Goal: Communication & Community: Answer question/provide support

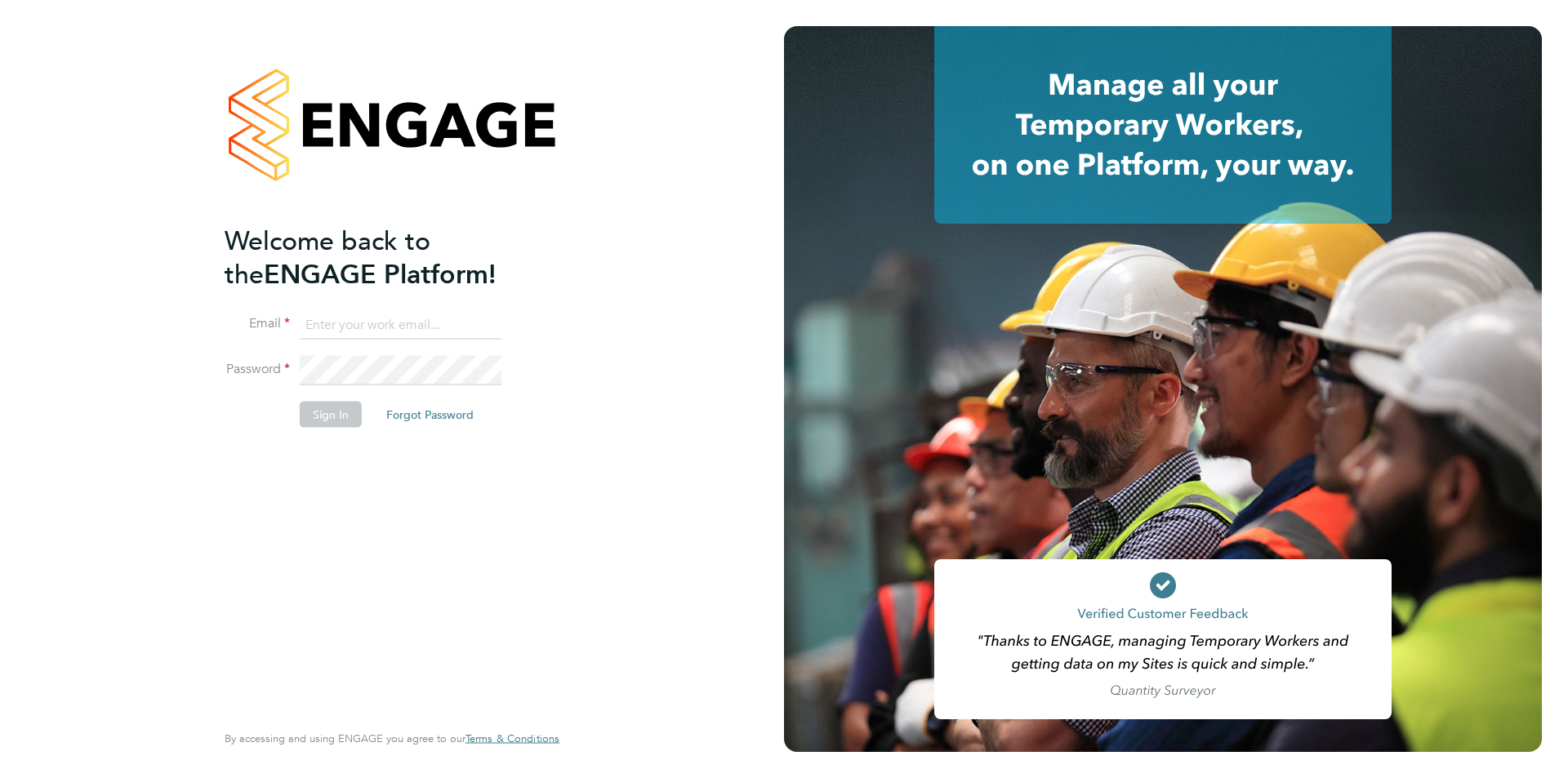
click at [392, 326] on input at bounding box center [400, 325] width 201 height 30
type input "emma.wood1@ncclondon.ac.uk"
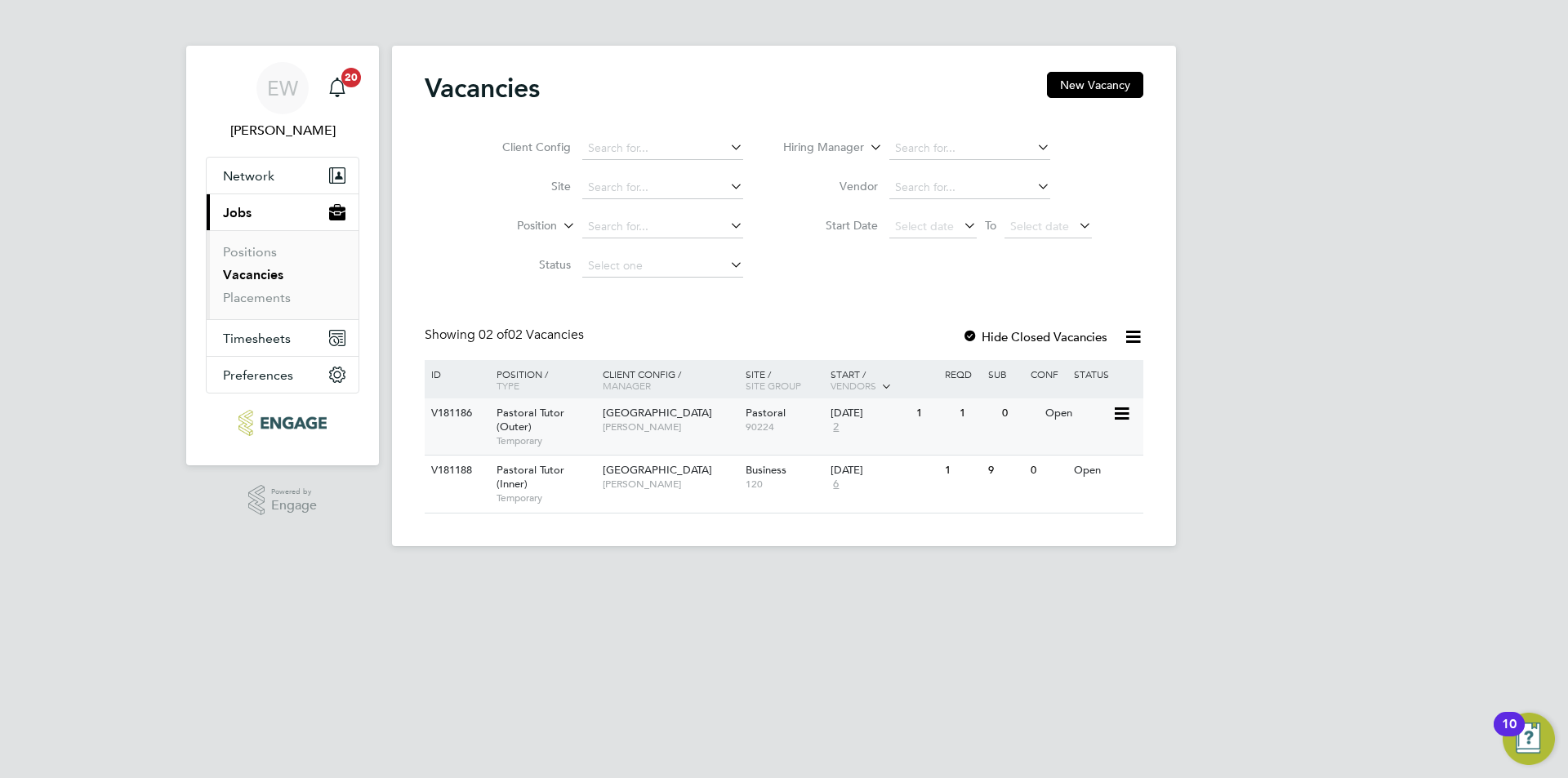
click at [681, 431] on span "[PERSON_NAME]" at bounding box center [669, 427] width 135 height 13
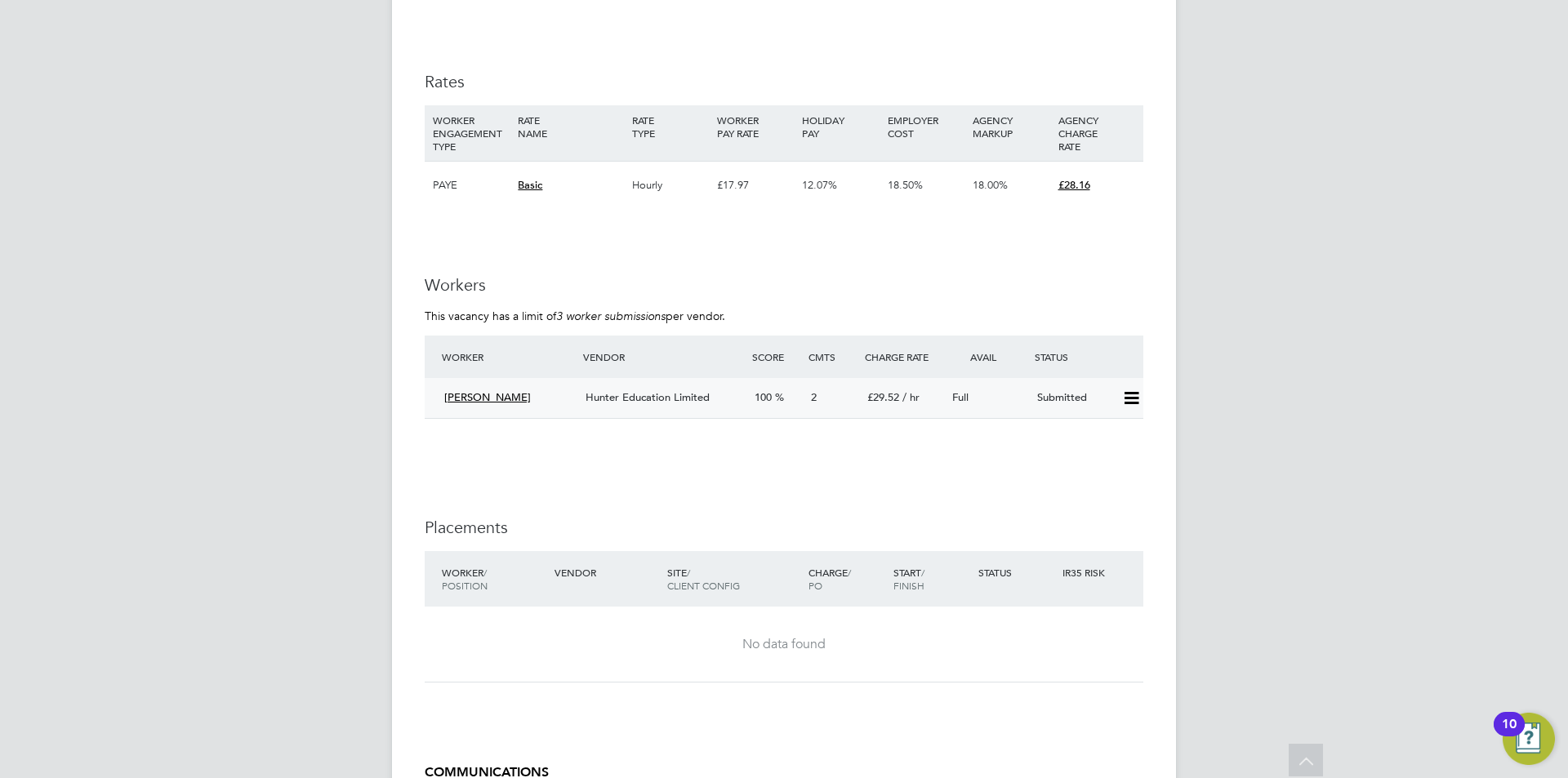
click at [695, 392] on span "Hunter Education Limited" at bounding box center [647, 397] width 124 height 14
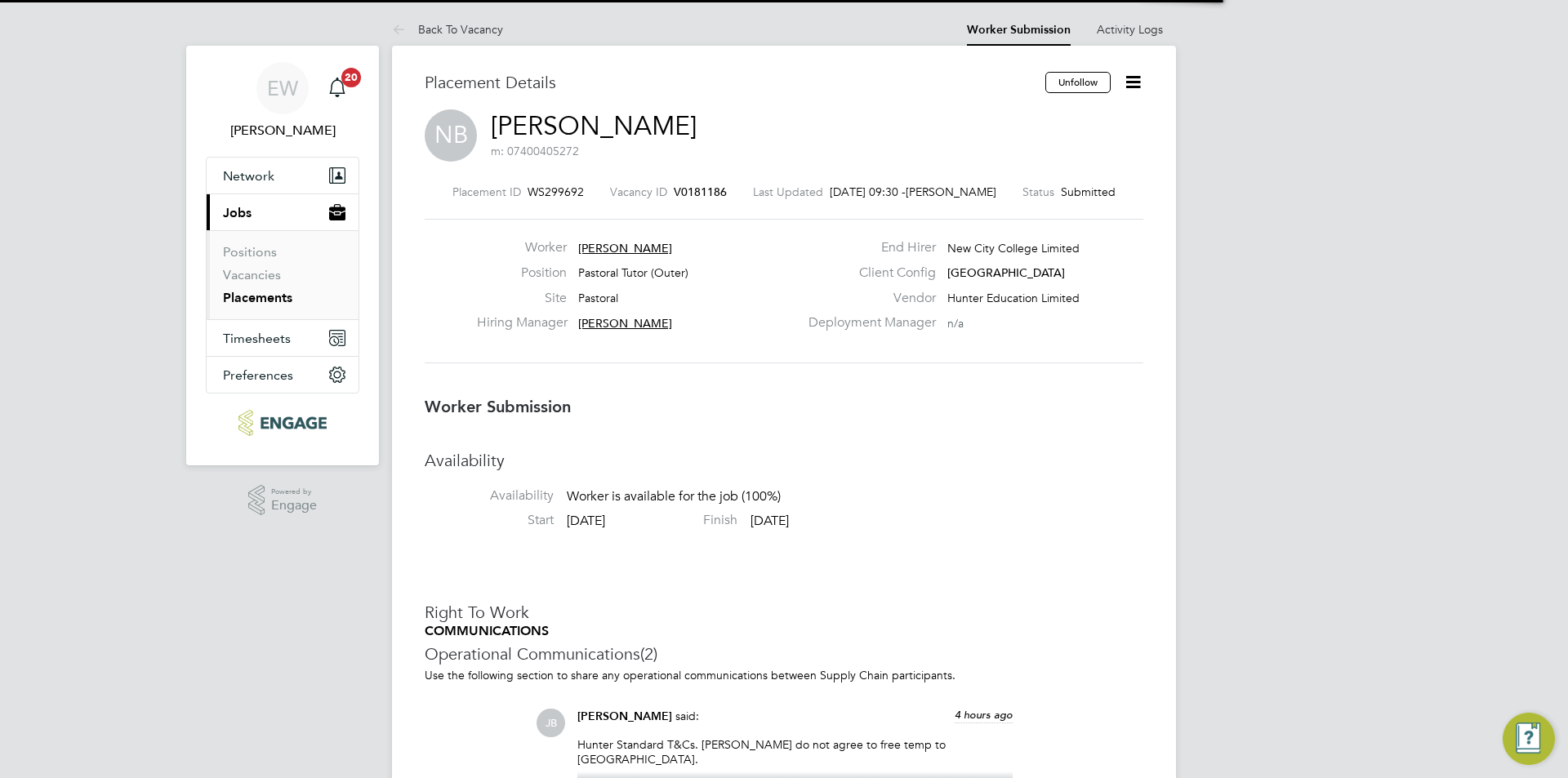
scroll to position [9, 9]
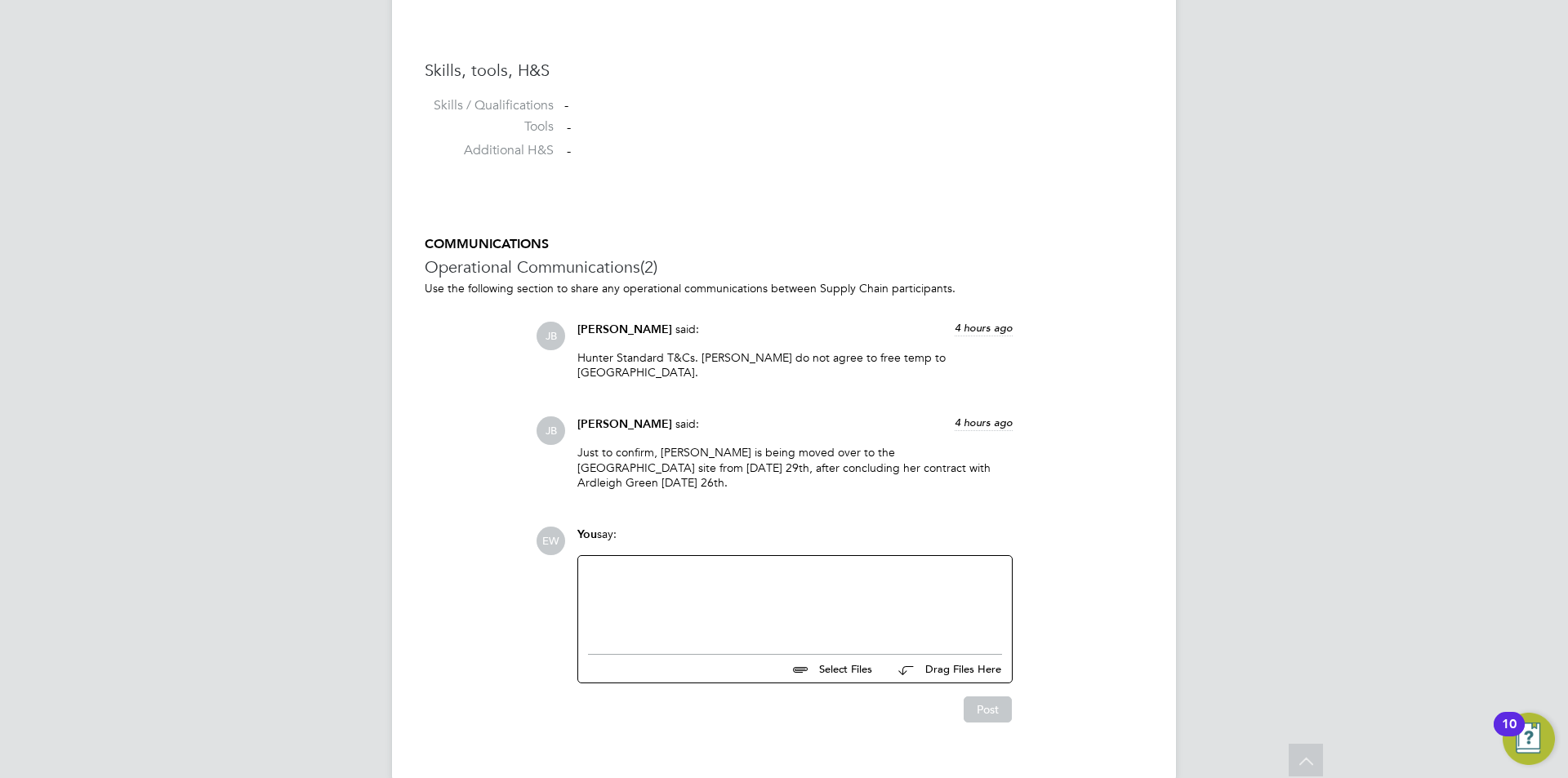
click at [700, 645] on div "Select Files Drag Files Here" at bounding box center [795, 663] width 413 height 36
click at [729, 594] on div at bounding box center [795, 601] width 413 height 71
click at [839, 556] on div "Please ask Nadia to meet Leanne," at bounding box center [795, 600] width 434 height 90
click at [842, 566] on div "Please ask Nadia to meet Leanne," at bounding box center [795, 601] width 413 height 71
copy div "Please ask Nadia to meet Leanne Charlery-Francis at 9am on Monday."
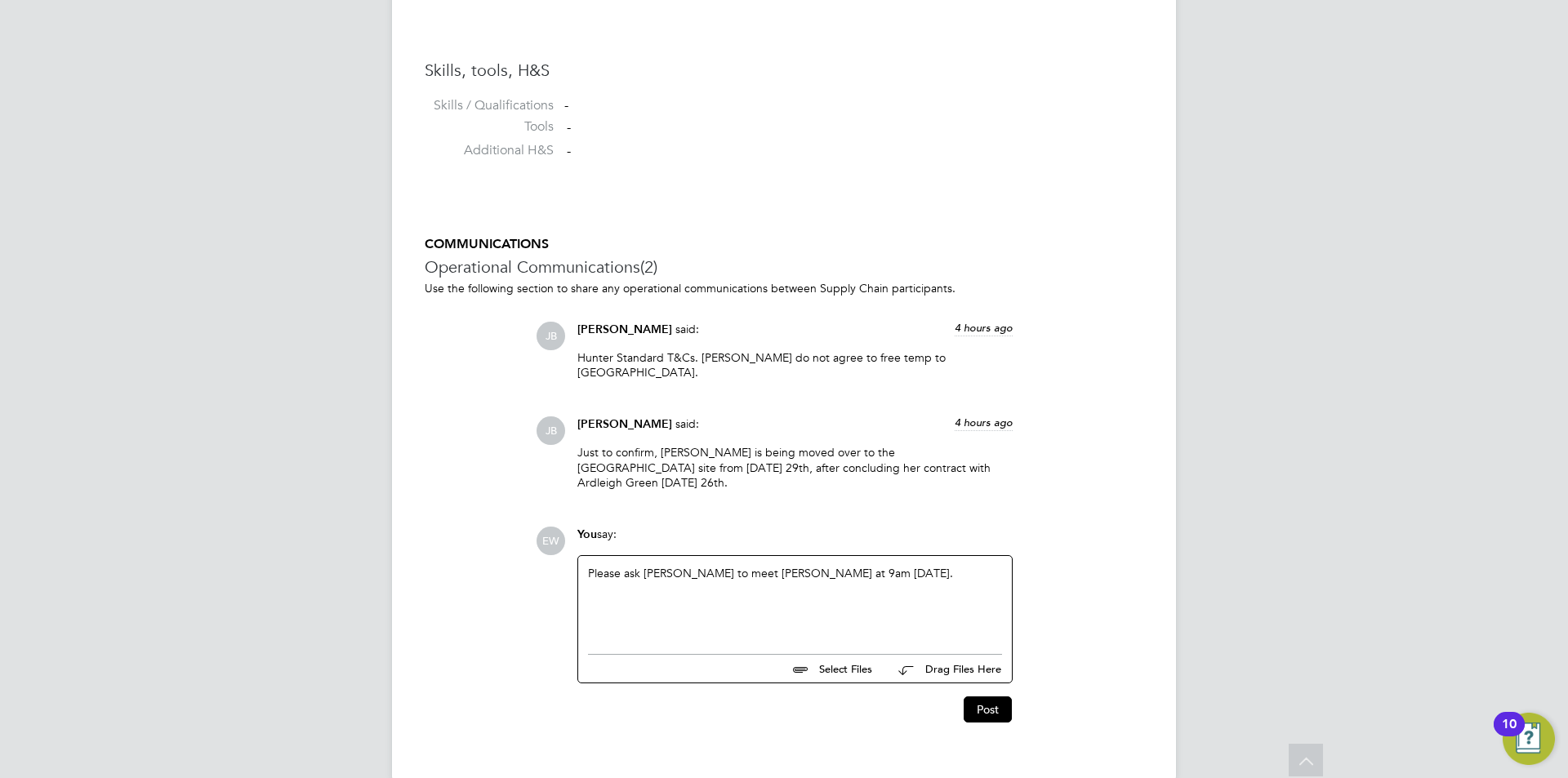
click at [971, 566] on div "Please ask Nadia to meet Leanne Charlery-Francis at 9am on Monday." at bounding box center [795, 601] width 413 height 71
click at [975, 566] on div "Please ask Nadia to meet Leanne Charlery-Francis at 9am on Monday." at bounding box center [795, 601] width 413 height 71
drag, startPoint x: 986, startPoint y: 545, endPoint x: 520, endPoint y: 489, distance: 469.4
click at [520, 489] on div "COMMUNICATIONS Operational Communications (2) Use the following section to shar…" at bounding box center [784, 479] width 718 height 487
click at [590, 566] on div "lease ask Nadia to meet Leanne Charlery-Francis at 9am on Monday.”" at bounding box center [795, 601] width 413 height 71
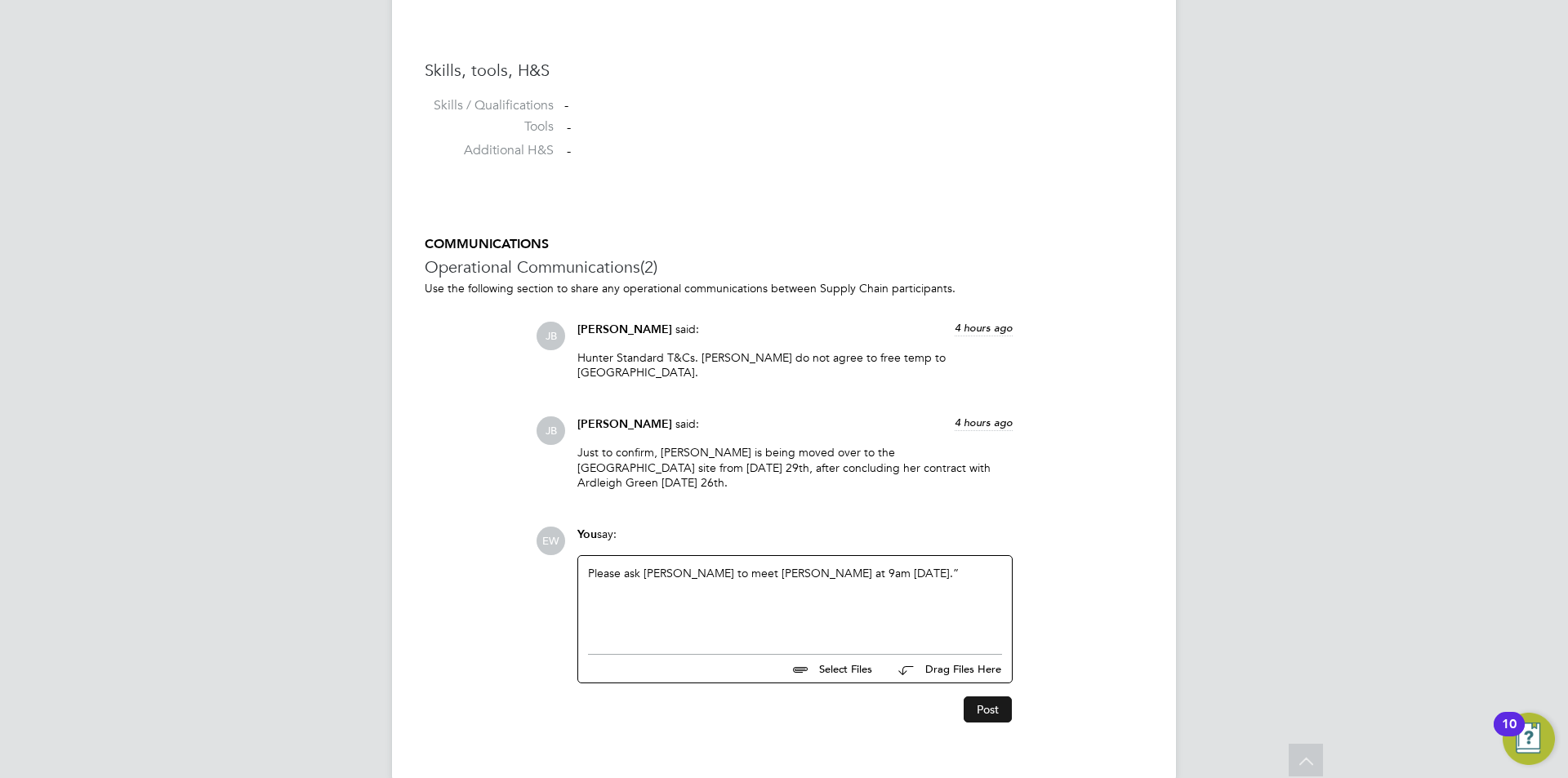
click at [998, 696] on button "Post" at bounding box center [987, 708] width 48 height 26
